Goal: Information Seeking & Learning: Understand process/instructions

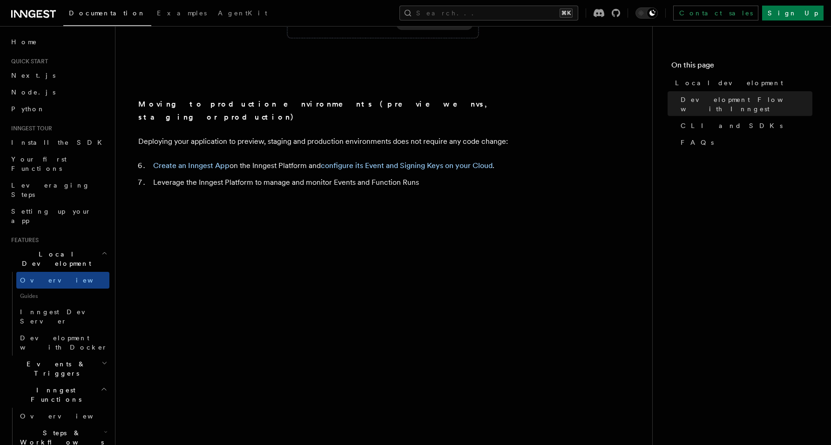
scroll to position [849, 0]
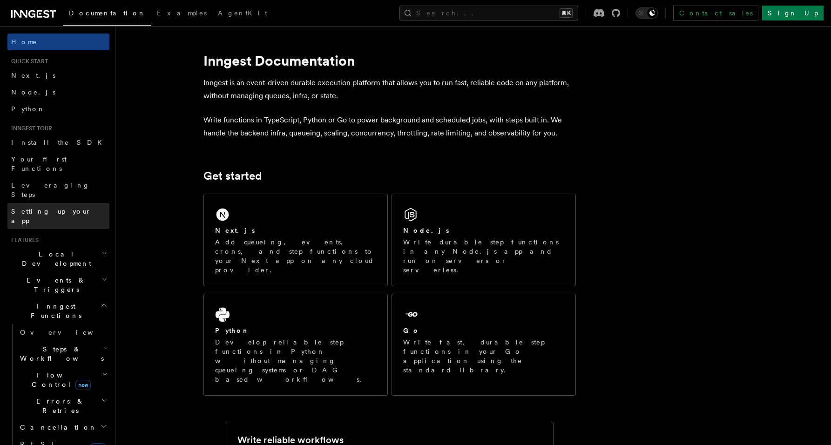
click at [58, 208] on span "Setting up your app" at bounding box center [51, 216] width 80 height 17
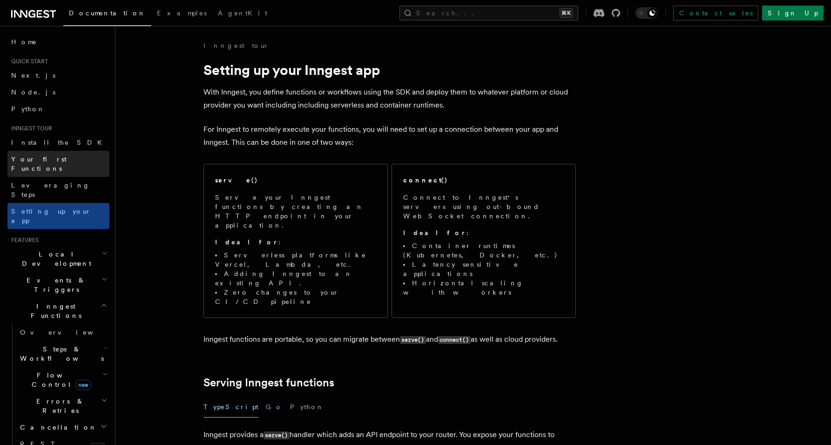
click at [49, 159] on span "Your first Functions" at bounding box center [38, 163] width 55 height 17
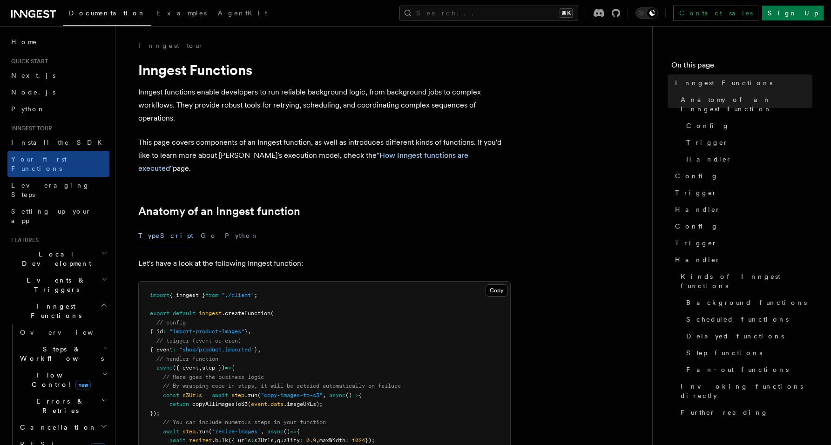
click at [34, 341] on h2 "Steps & Workflows" at bounding box center [62, 354] width 93 height 26
click at [56, 371] on span "Overview" at bounding box center [77, 374] width 96 height 7
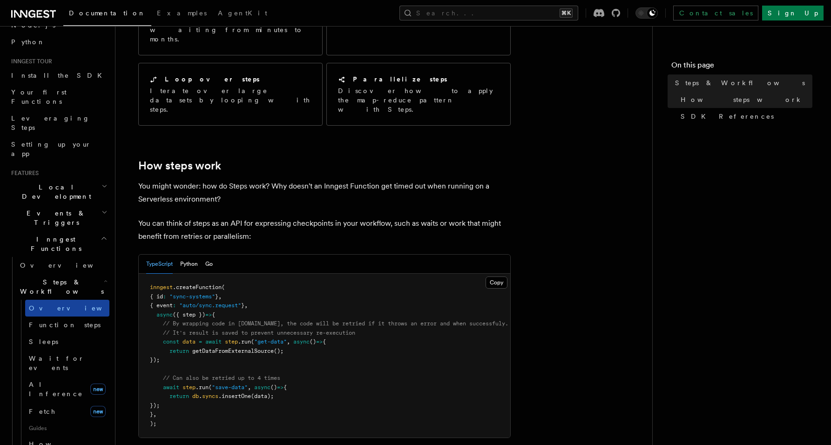
scroll to position [67, 0]
click at [53, 321] on span "Function steps" at bounding box center [65, 324] width 72 height 7
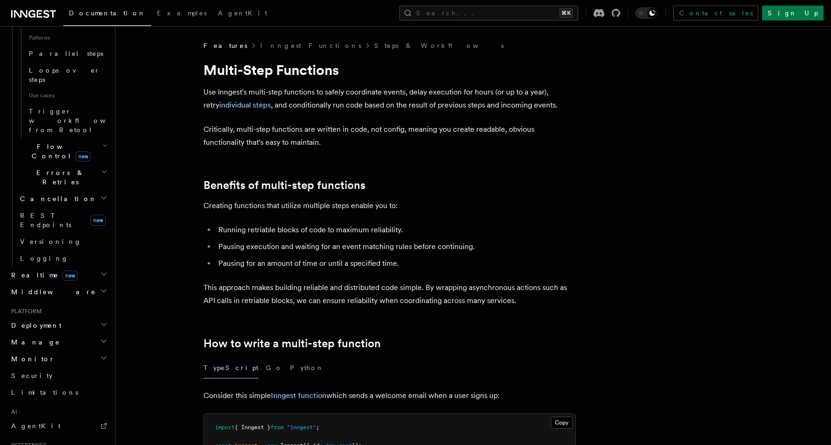
scroll to position [542, 0]
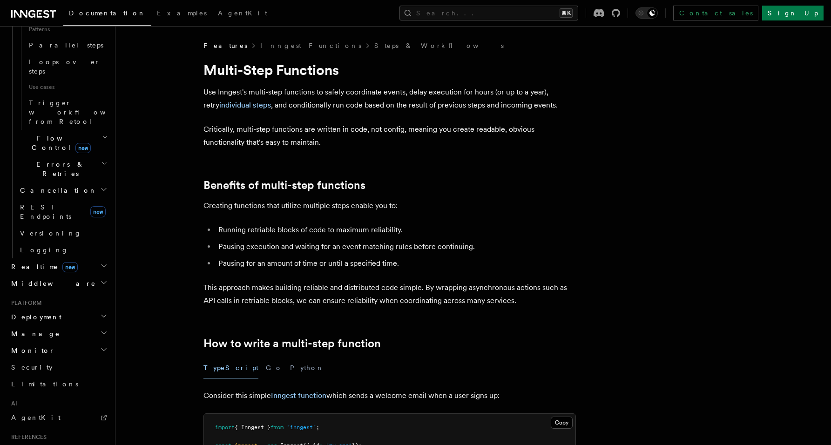
click at [24, 312] on span "Deployment" at bounding box center [34, 316] width 54 height 9
click at [34, 390] on span "Event keys" at bounding box center [53, 393] width 67 height 7
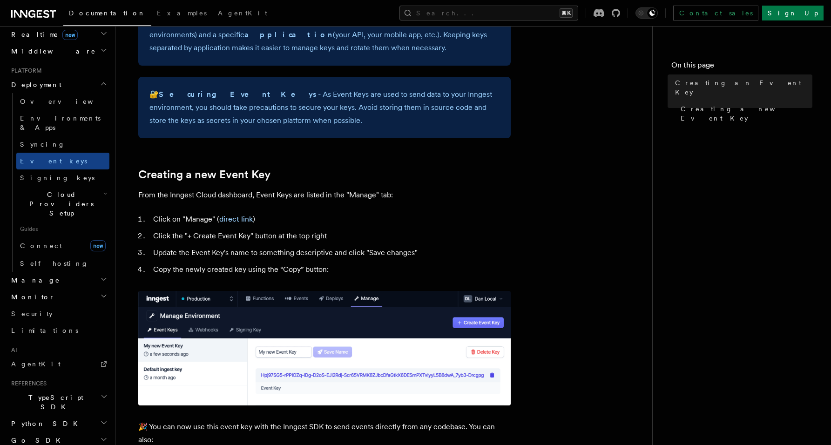
scroll to position [289, 0]
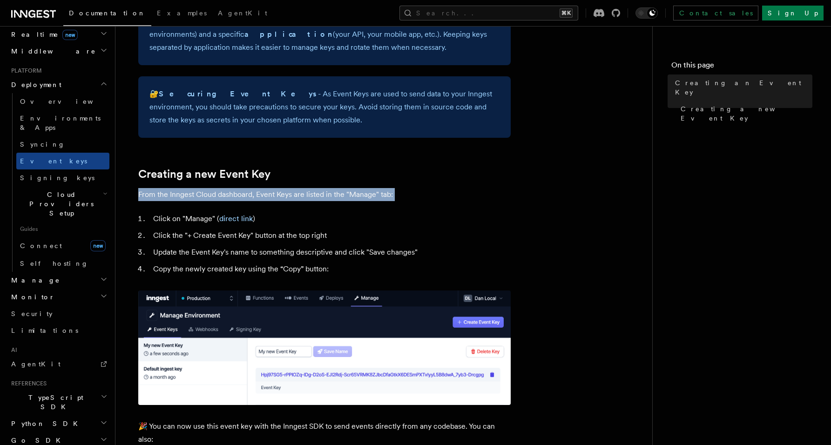
drag, startPoint x: 138, startPoint y: 196, endPoint x: 310, endPoint y: 208, distance: 172.6
click at [310, 208] on article "Platform Deployment Creating an Event Key “Event Keys” are unique keys that all…" at bounding box center [383, 263] width 507 height 1022
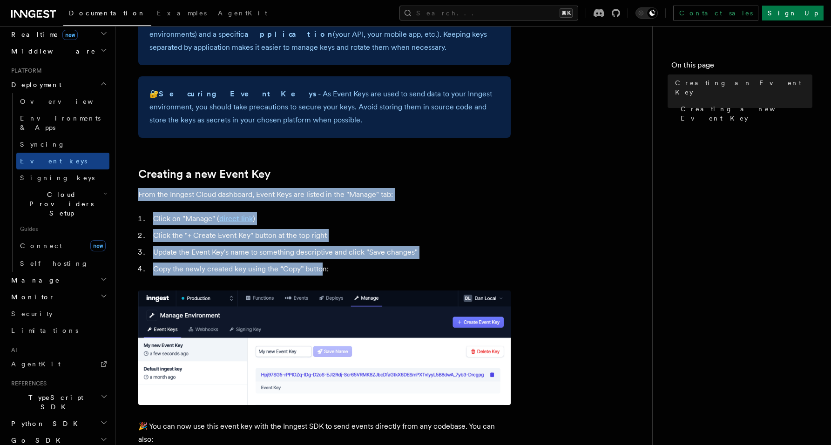
drag, startPoint x: 136, startPoint y: 194, endPoint x: 322, endPoint y: 266, distance: 199.1
click at [322, 266] on article "Platform Deployment Creating an Event Key “Event Keys” are unique keys that all…" at bounding box center [383, 263] width 507 height 1022
click at [321, 228] on ol "Click on "Manage" ( direct link ) Click the "+ Create Event Key" button at the …" at bounding box center [324, 243] width 372 height 63
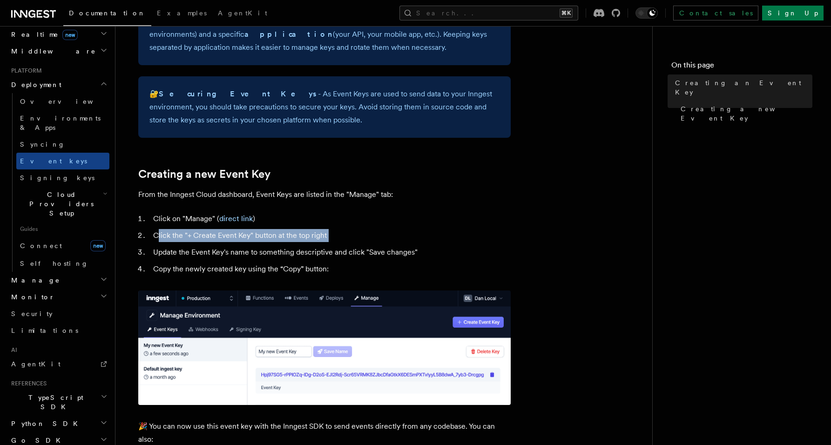
drag, startPoint x: 157, startPoint y: 237, endPoint x: 270, endPoint y: 243, distance: 113.2
click at [270, 243] on ol "Click on "Manage" ( direct link ) Click the "+ Create Event Key" button at the …" at bounding box center [324, 243] width 372 height 63
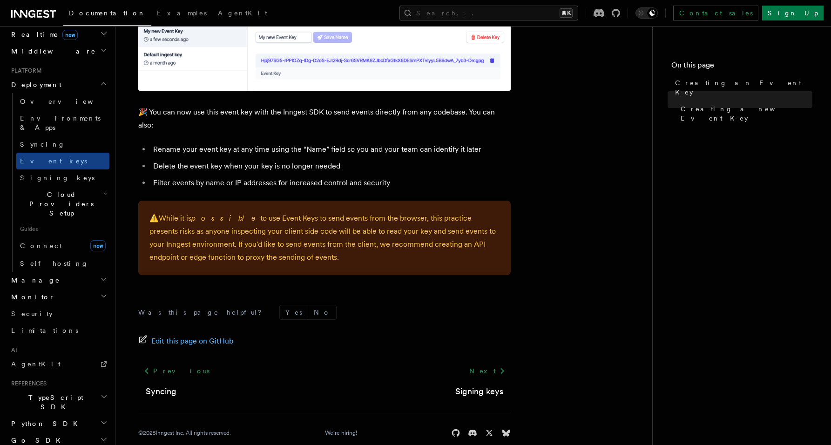
scroll to position [606, 0]
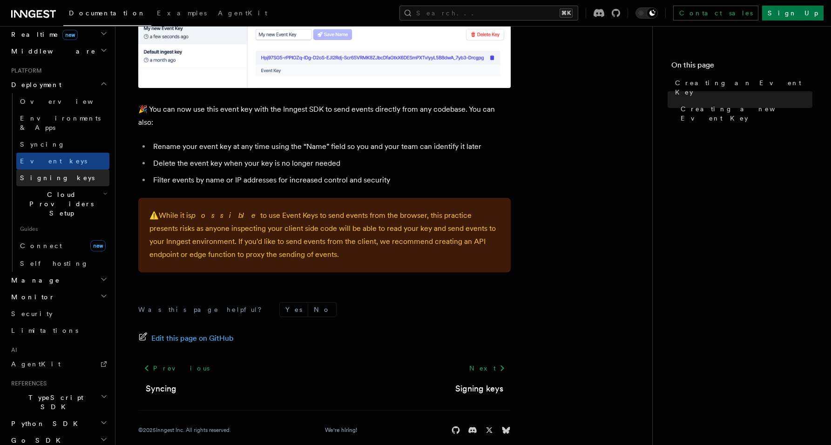
click at [39, 174] on span "Signing keys" at bounding box center [57, 177] width 74 height 7
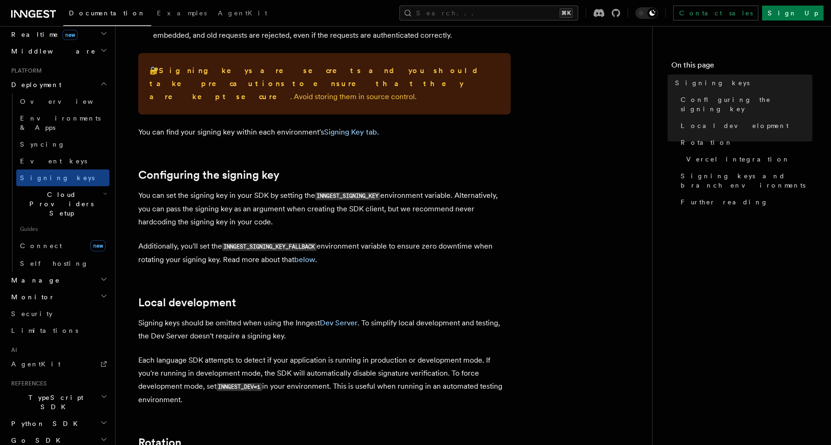
scroll to position [211, 0]
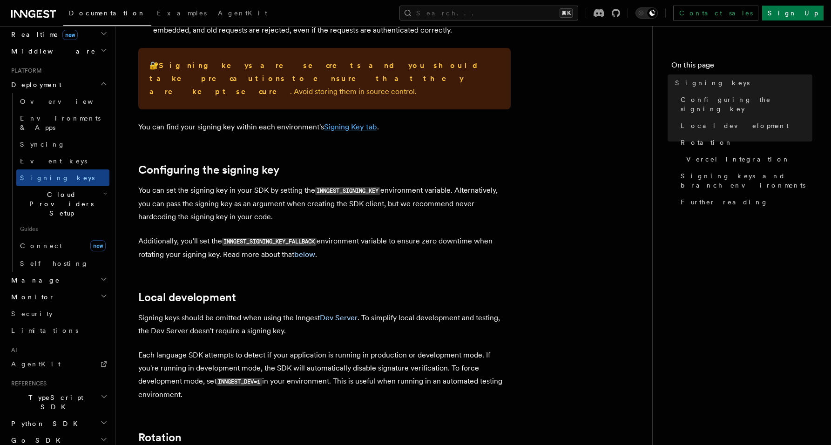
click at [356, 122] on link "Signing Key tab" at bounding box center [350, 126] width 53 height 9
